Goal: Find specific page/section: Find specific page/section

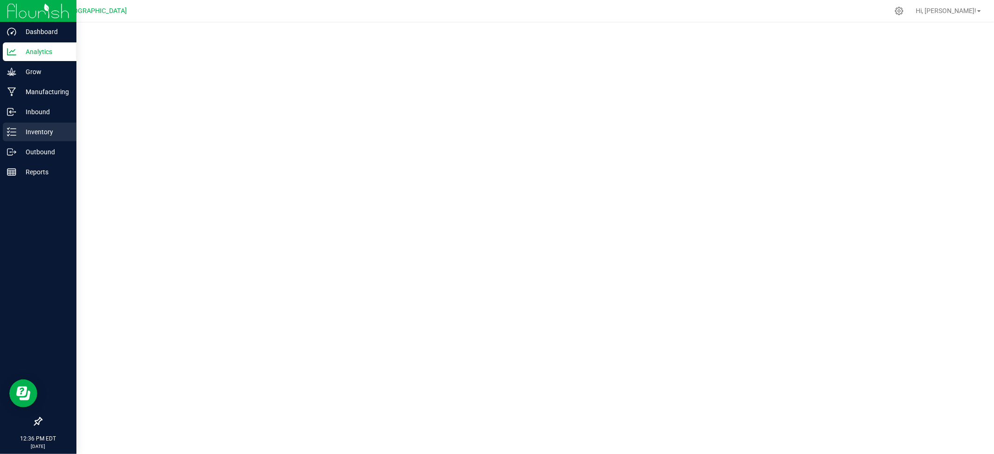
click at [34, 133] on p "Inventory" at bounding box center [44, 131] width 56 height 11
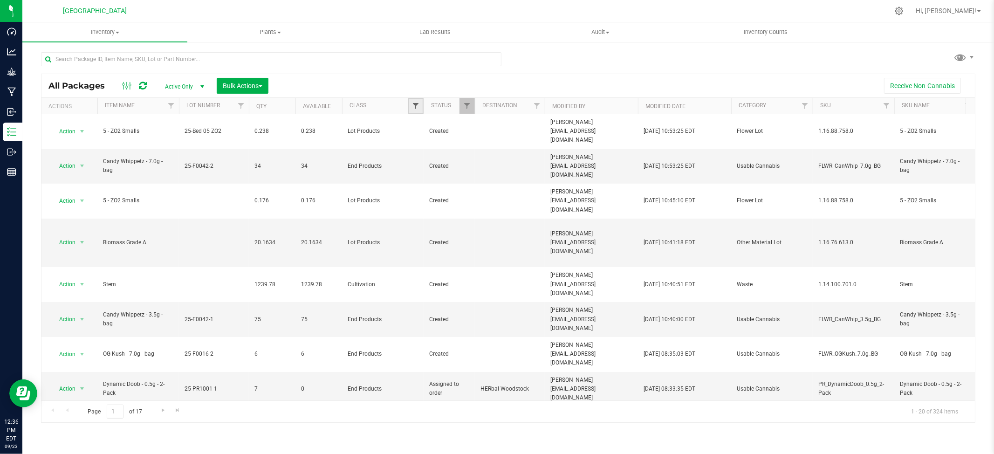
click at [416, 109] on span "Filter" at bounding box center [415, 105] width 7 height 7
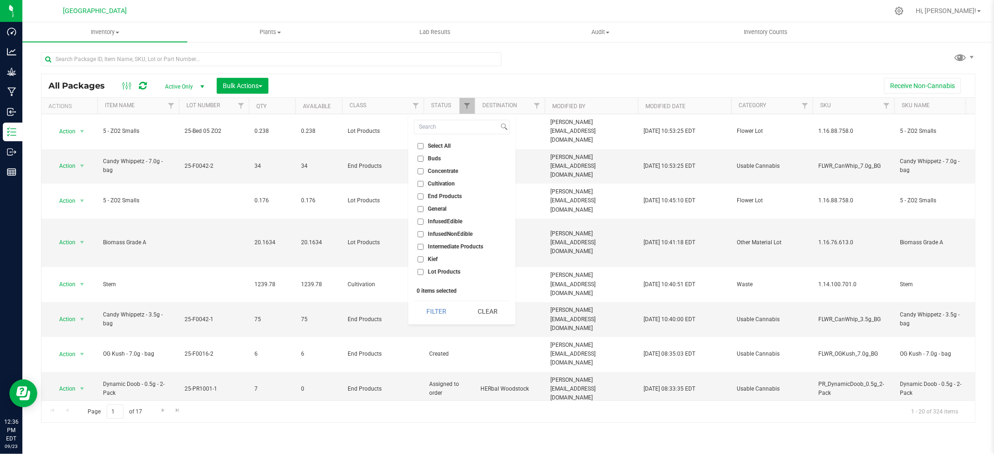
click at [420, 196] on input "End Products" at bounding box center [421, 196] width 6 height 6
checkbox input "true"
click at [446, 309] on button "Filter" at bounding box center [436, 311] width 45 height 21
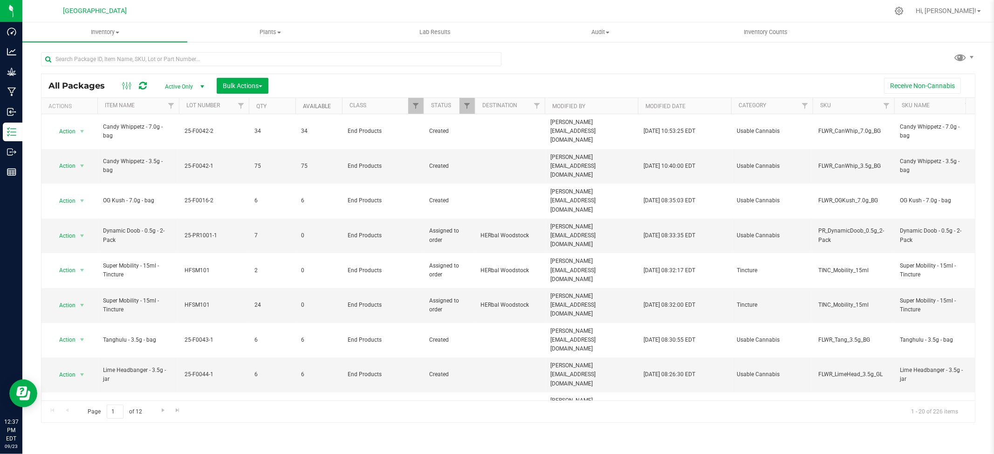
click at [331, 103] on link "Available" at bounding box center [317, 106] width 28 height 7
click at [338, 105] on span at bounding box center [337, 106] width 7 height 7
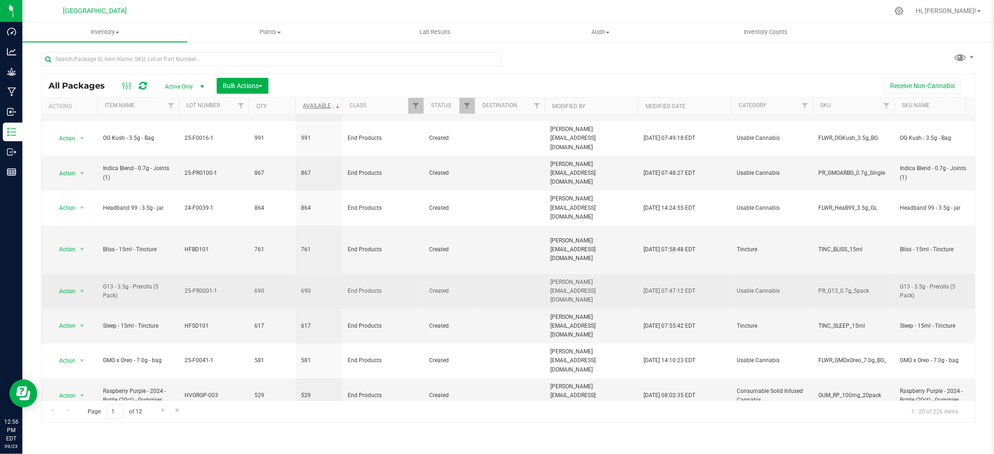
scroll to position [310, 0]
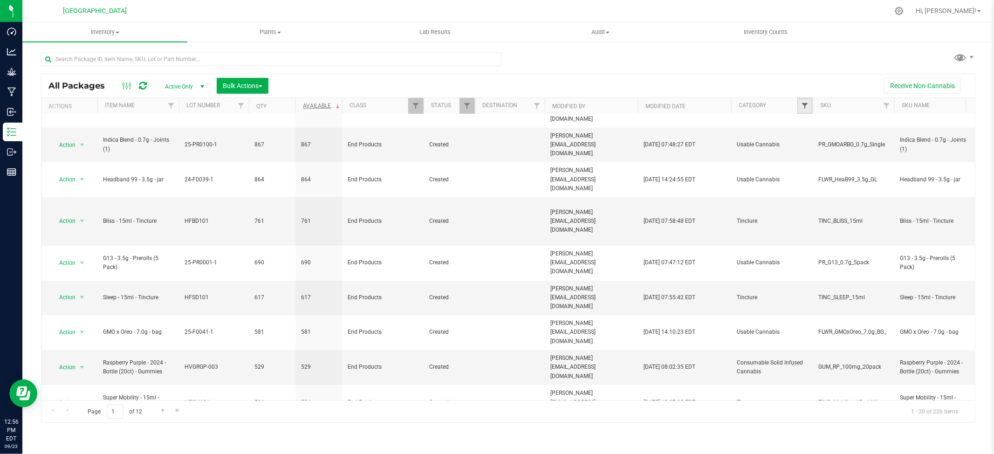
click at [806, 107] on span "Filter" at bounding box center [804, 105] width 7 height 7
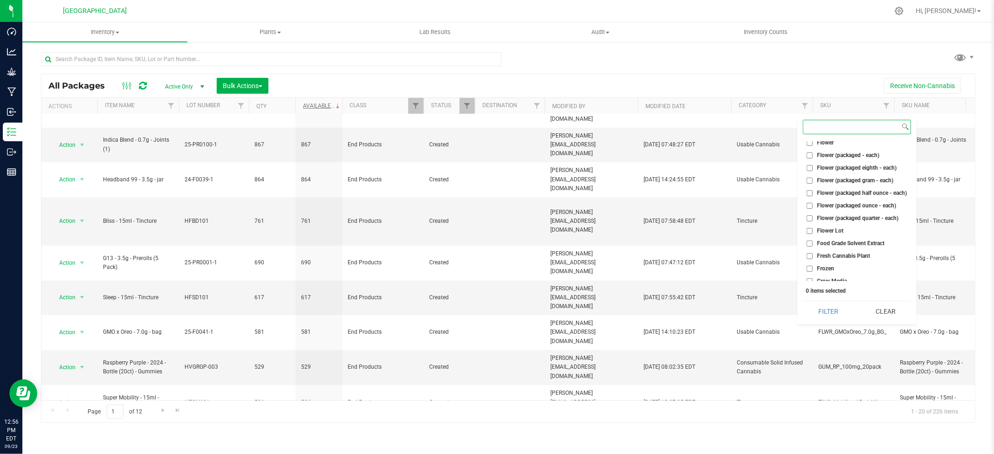
scroll to position [271, 0]
click at [836, 129] on input at bounding box center [852, 127] width 96 height 14
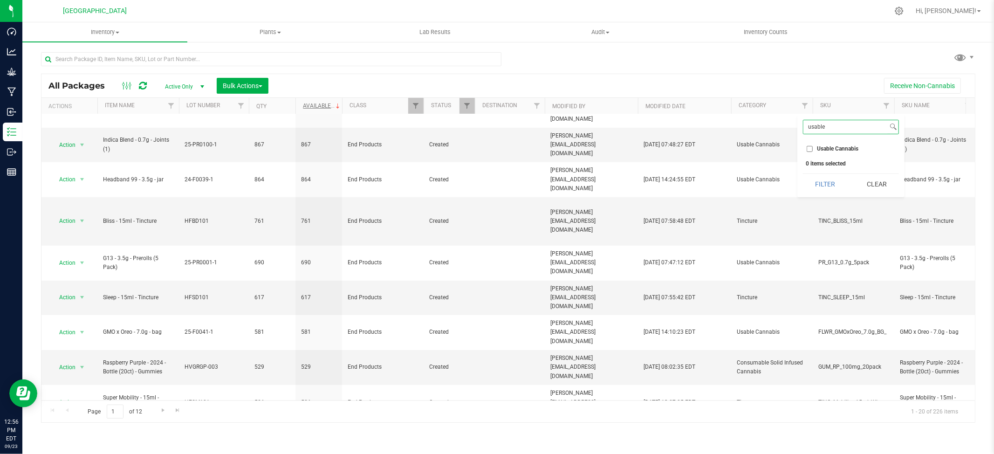
type input "usable"
drag, startPoint x: 806, startPoint y: 145, endPoint x: 811, endPoint y: 148, distance: 6.5
click at [809, 147] on li "Usable Cannabis" at bounding box center [851, 149] width 96 height 10
click at [810, 150] on input "Usable Cannabis" at bounding box center [810, 149] width 6 height 6
checkbox input "true"
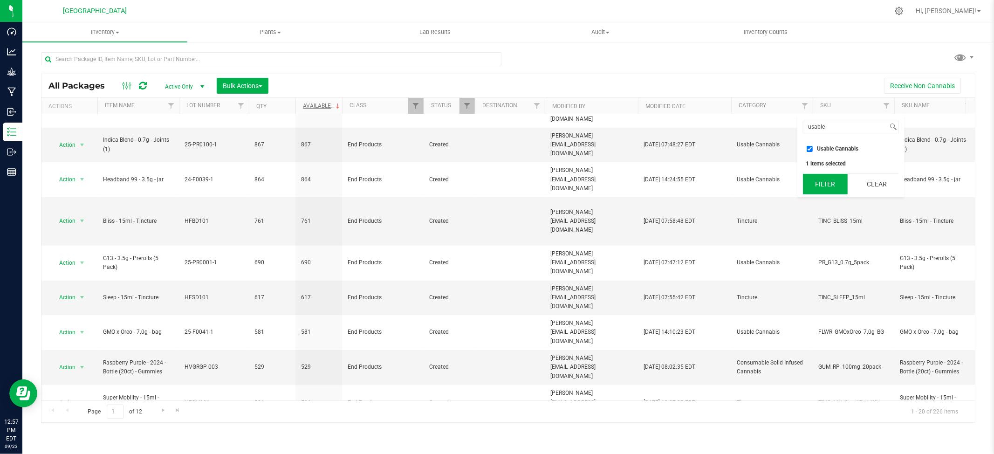
click at [829, 185] on button "Filter" at bounding box center [825, 184] width 45 height 21
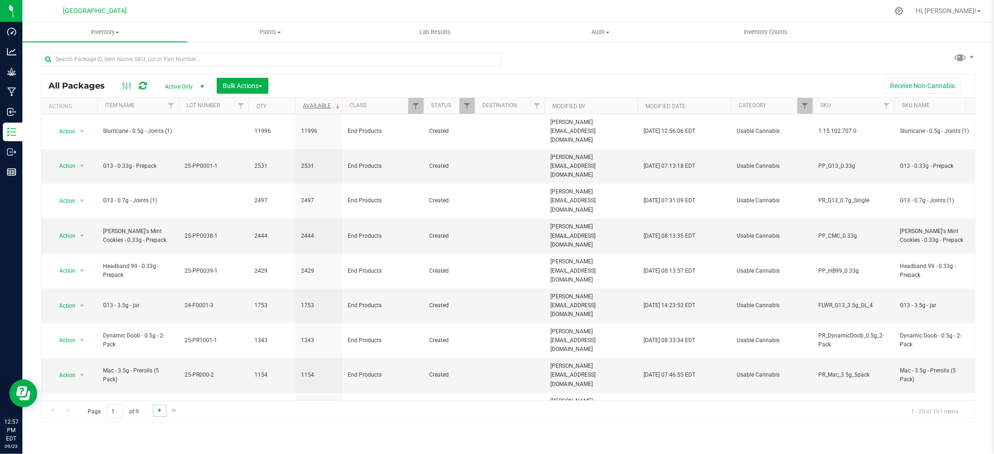
click at [159, 411] on span "Go to the next page" at bounding box center [159, 410] width 7 height 7
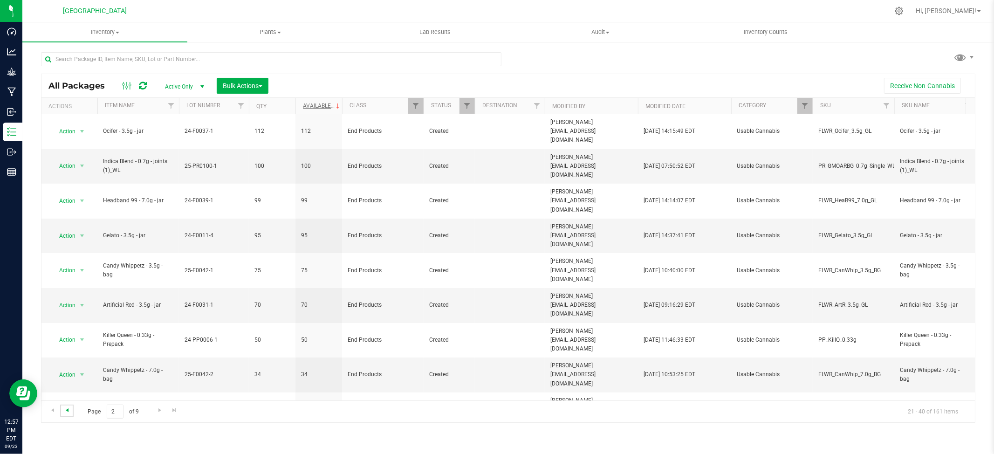
click at [69, 413] on span "Go to the previous page" at bounding box center [66, 410] width 7 height 7
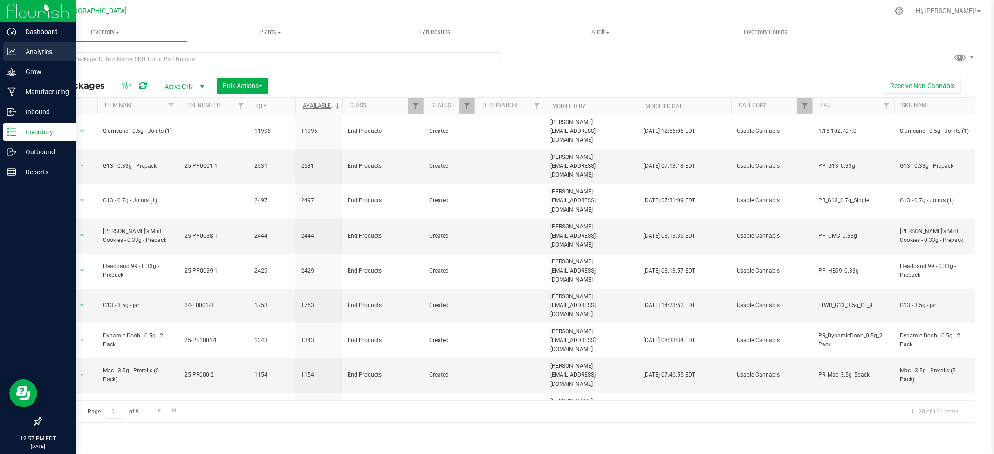
click at [41, 52] on p "Analytics" at bounding box center [44, 51] width 56 height 11
